Goal: Information Seeking & Learning: Find specific page/section

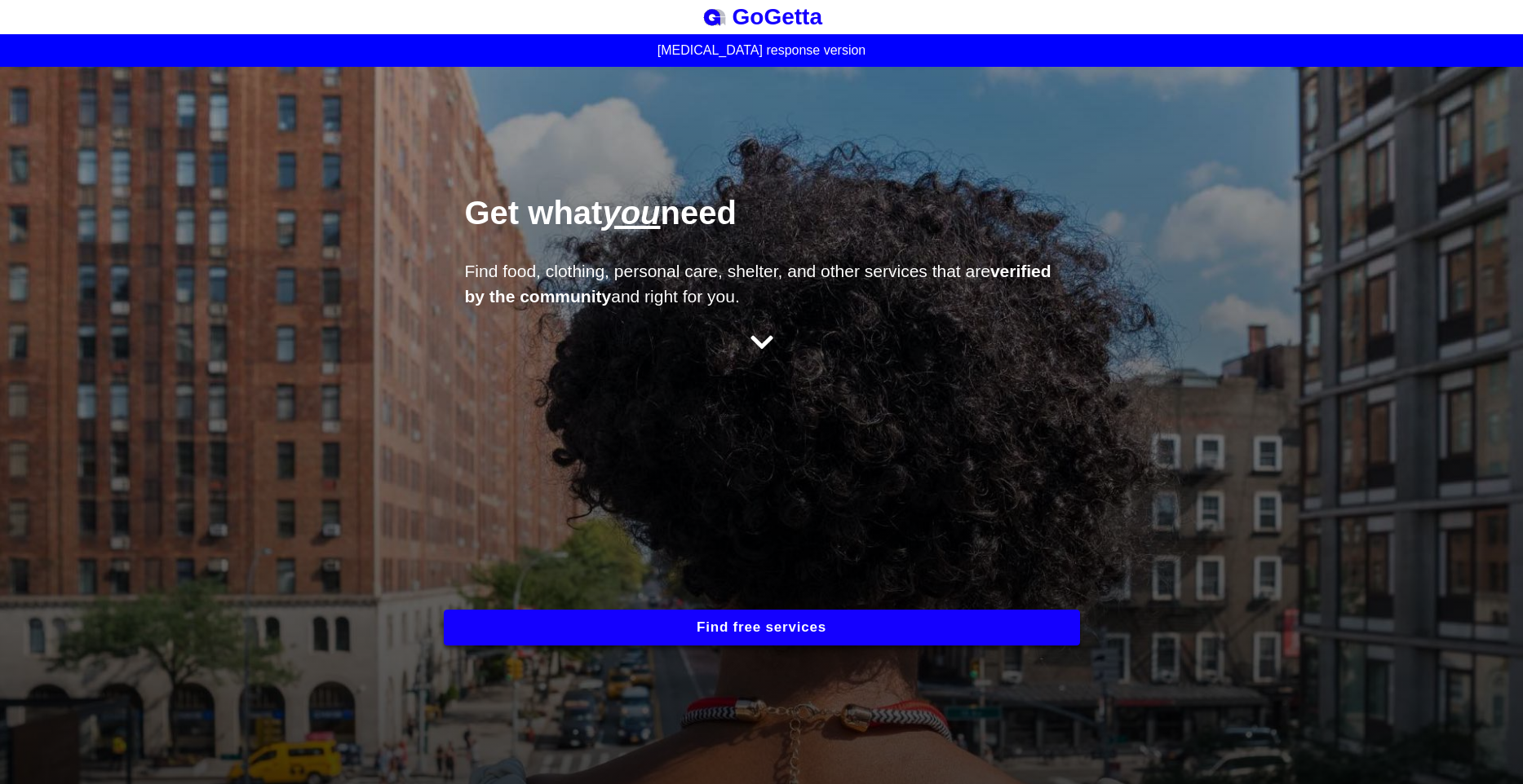
click at [647, 620] on button "Find free services" at bounding box center [762, 628] width 636 height 36
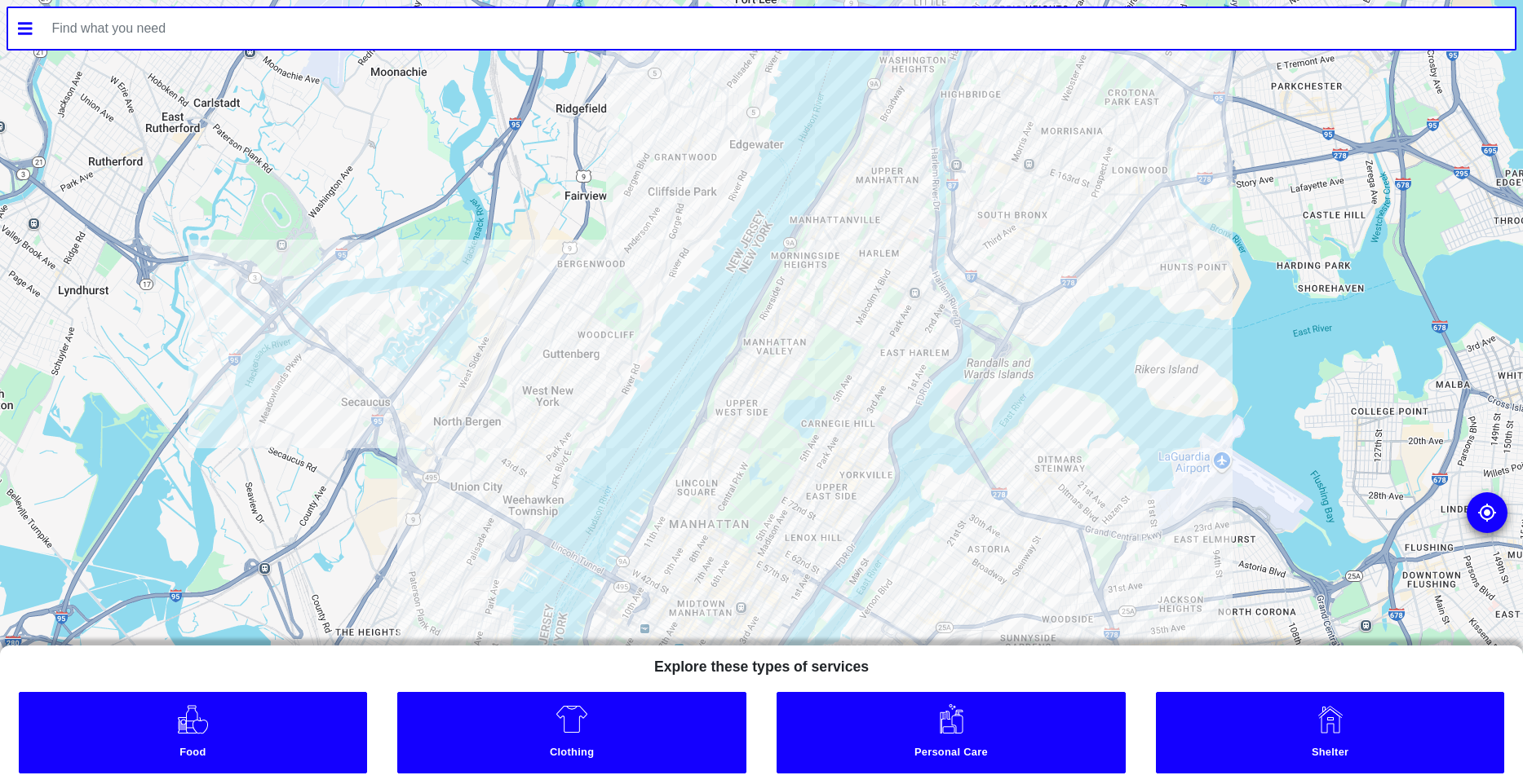
click at [884, 358] on div at bounding box center [762, 392] width 1523 height 784
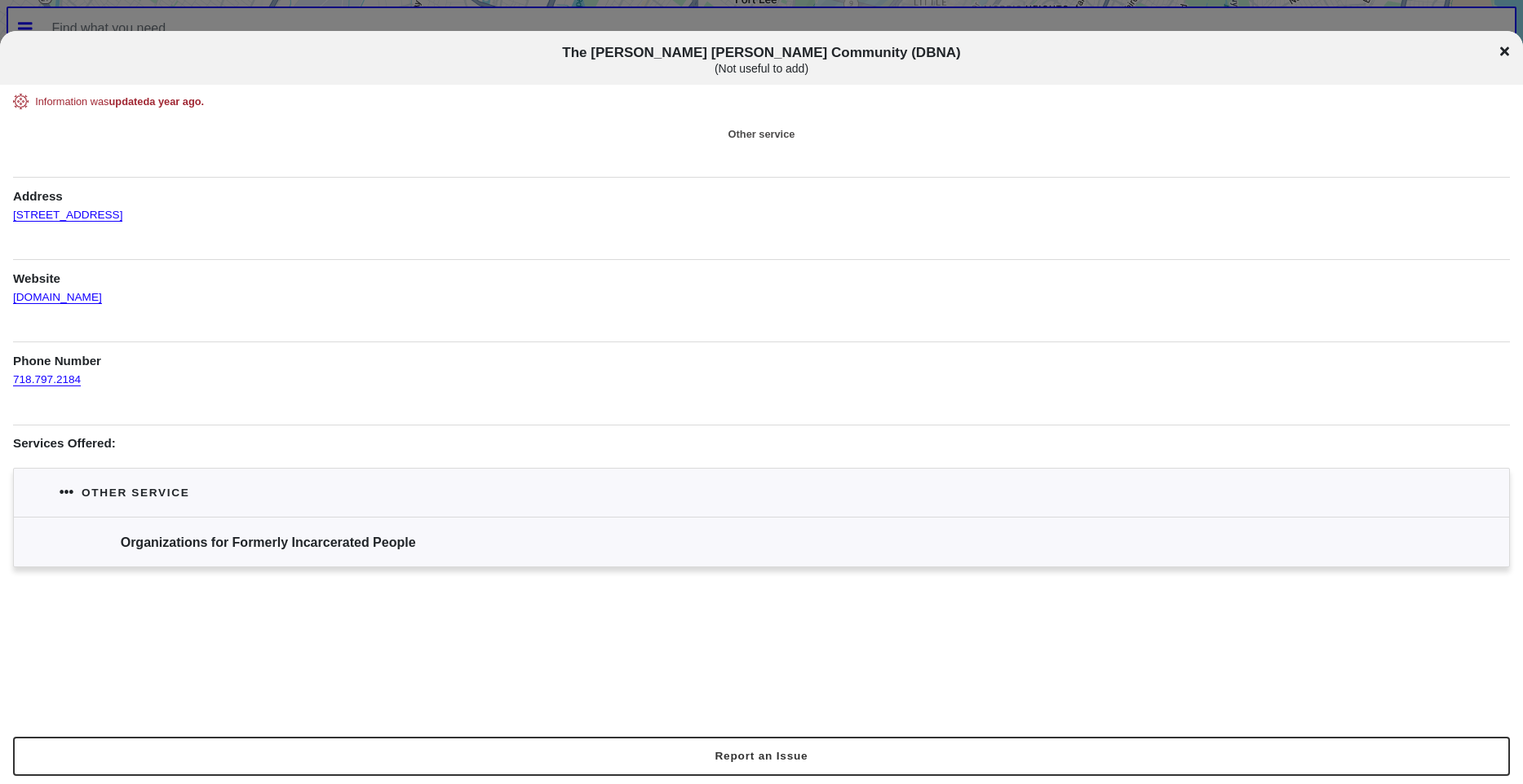
click at [453, 539] on div "Organizations for Formerly Incarcerated People" at bounding box center [762, 541] width 1496 height 49
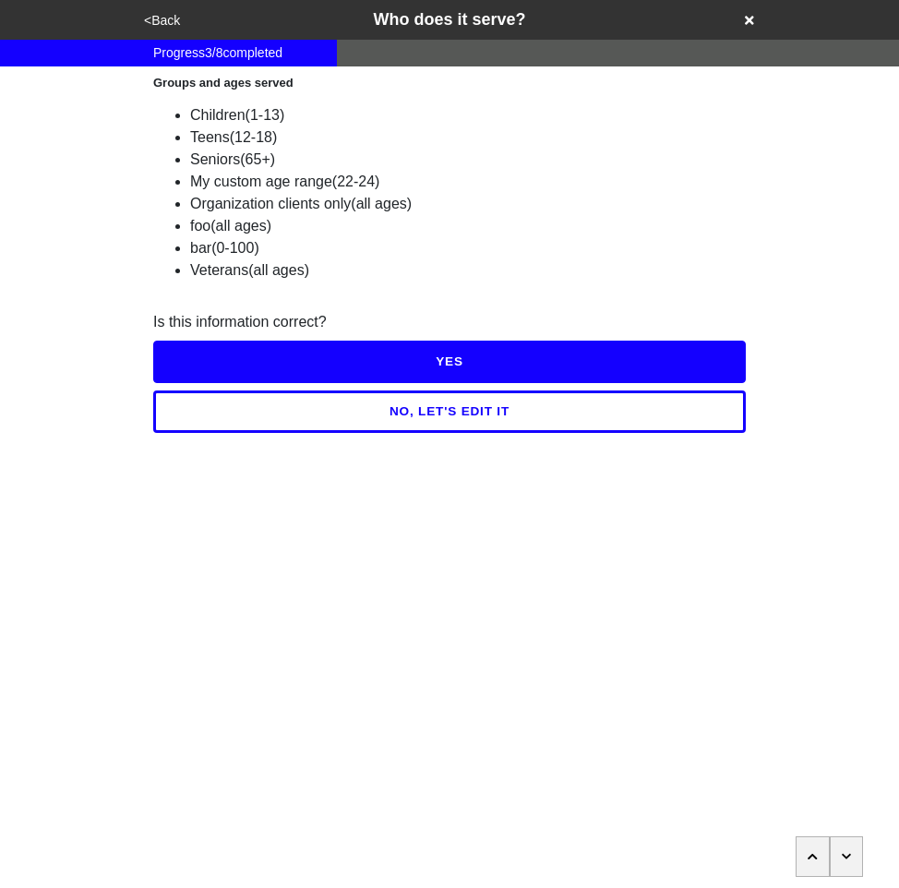
click at [552, 425] on button "NO, LET'S EDIT IT" at bounding box center [449, 412] width 593 height 42
